Goal: Transaction & Acquisition: Purchase product/service

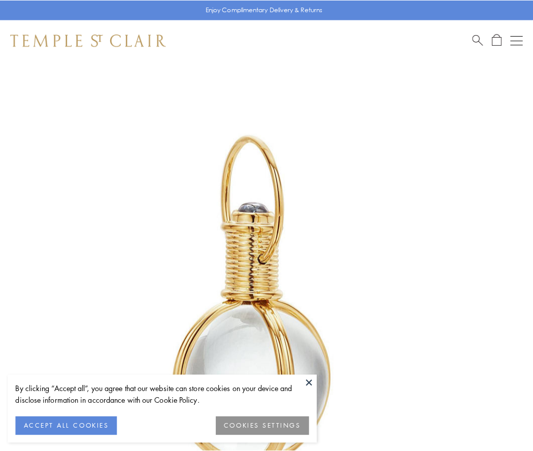
scroll to position [265, 0]
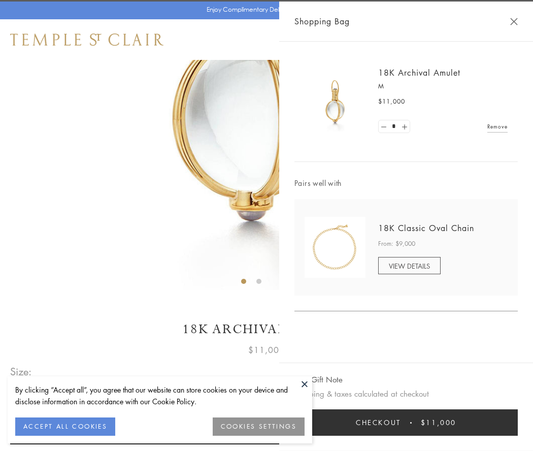
click at [406, 423] on button "Checkout $11,000" at bounding box center [406, 422] width 223 height 26
